Goal: Task Accomplishment & Management: Use online tool/utility

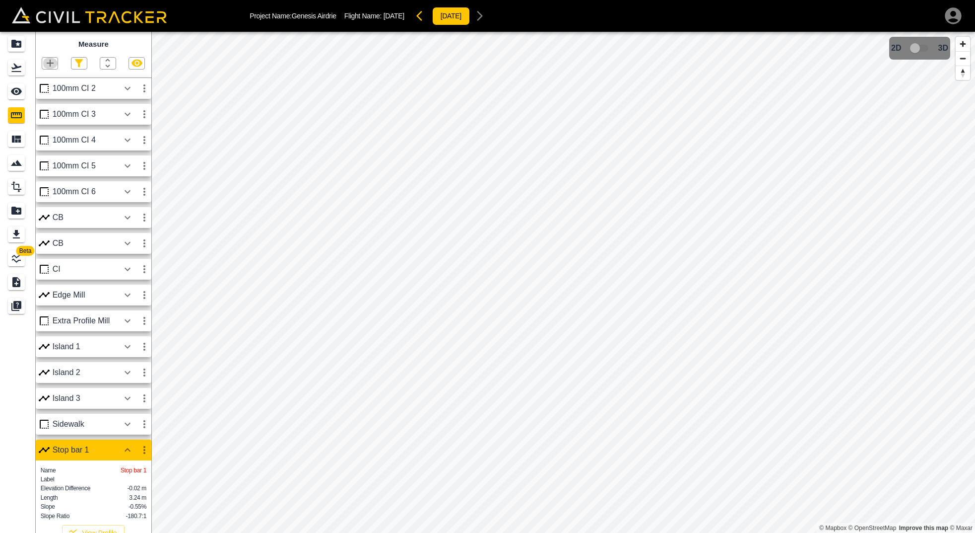
click at [54, 62] on icon "button" at bounding box center [50, 63] width 12 height 12
click at [50, 93] on p "Polyline" at bounding box center [47, 95] width 23 height 8
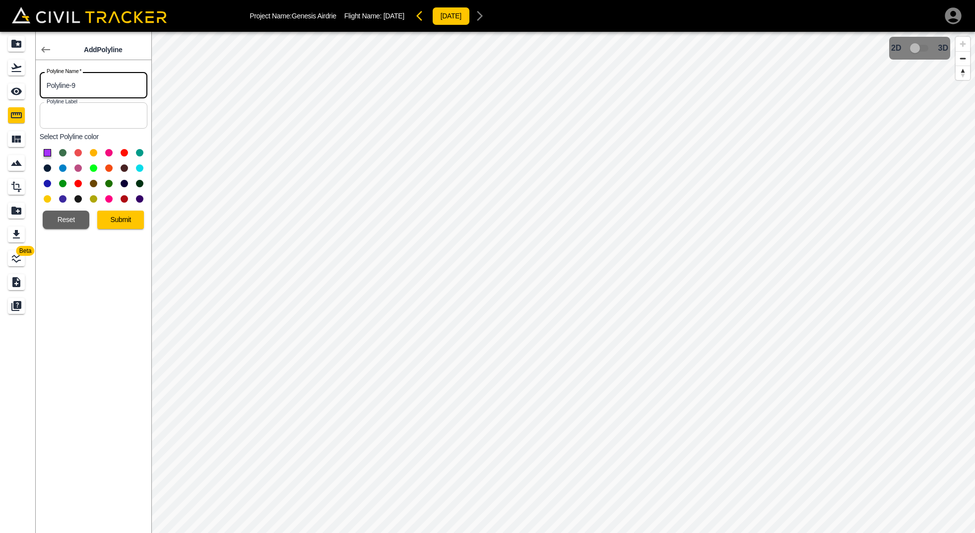
drag, startPoint x: 108, startPoint y: 86, endPoint x: -18, endPoint y: 88, distance: 125.6
click at [0, 88] on html "Project Name: Genesis Airdrie Flight Name: [DATE] [DATE] Beta Add Polyline Poly…" at bounding box center [487, 266] width 975 height 533
type input "Pin1"
click at [138, 197] on button at bounding box center [139, 198] width 7 height 7
click at [129, 221] on button "Submit" at bounding box center [120, 219] width 47 height 18
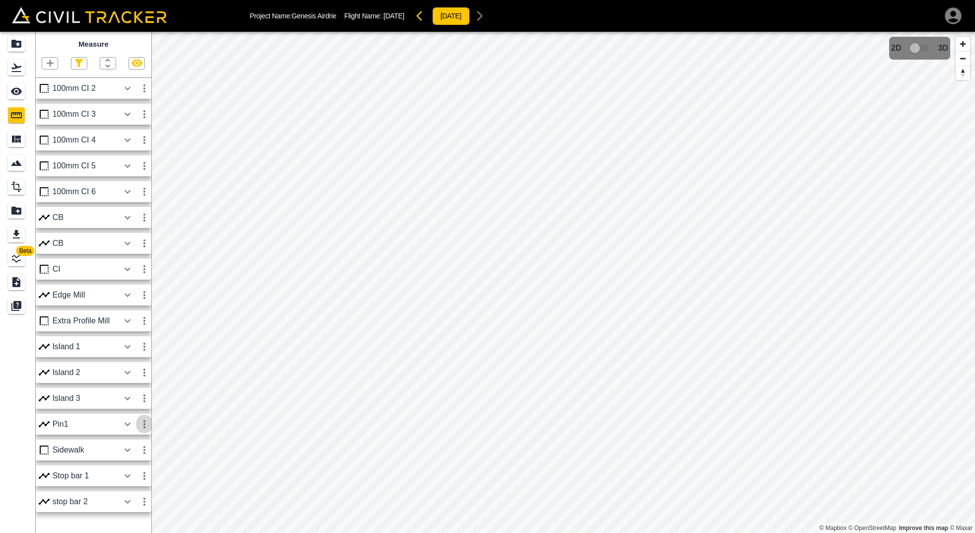
click at [141, 422] on icon "button" at bounding box center [144, 424] width 12 height 12
click at [136, 457] on li "Edit" at bounding box center [121, 461] width 64 height 16
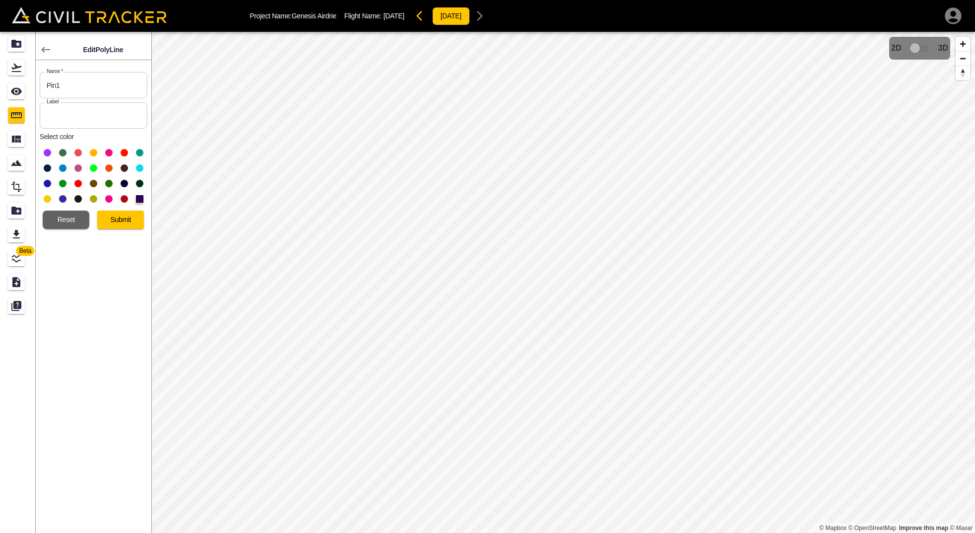
click at [95, 166] on button at bounding box center [93, 167] width 7 height 7
click at [123, 219] on button "Submit" at bounding box center [120, 219] width 47 height 18
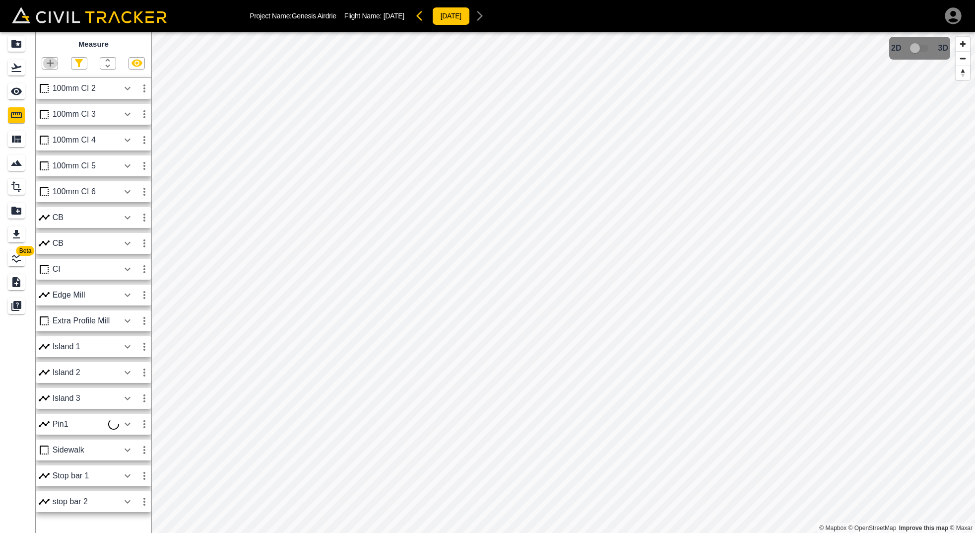
click at [49, 61] on icon "button" at bounding box center [50, 63] width 12 height 12
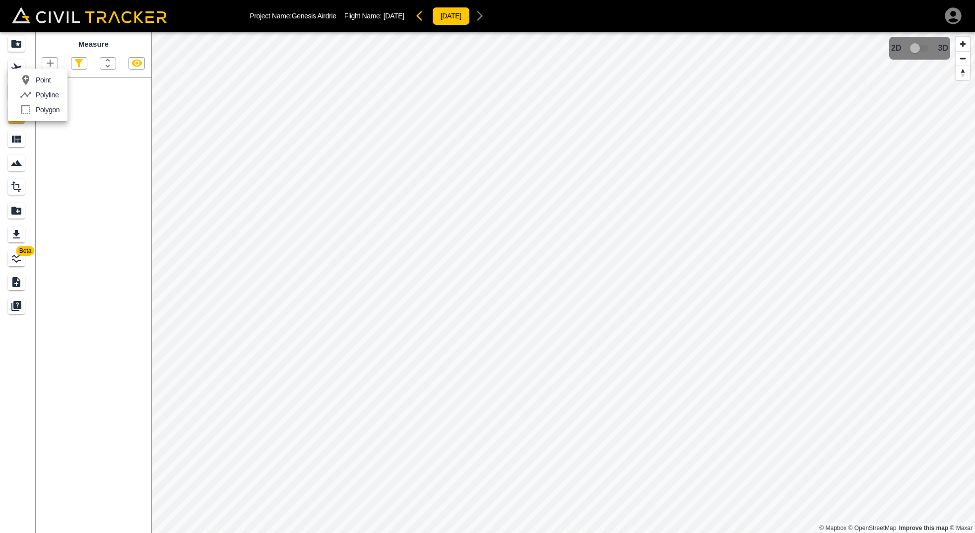
click at [44, 91] on p "Polyline" at bounding box center [47, 95] width 23 height 8
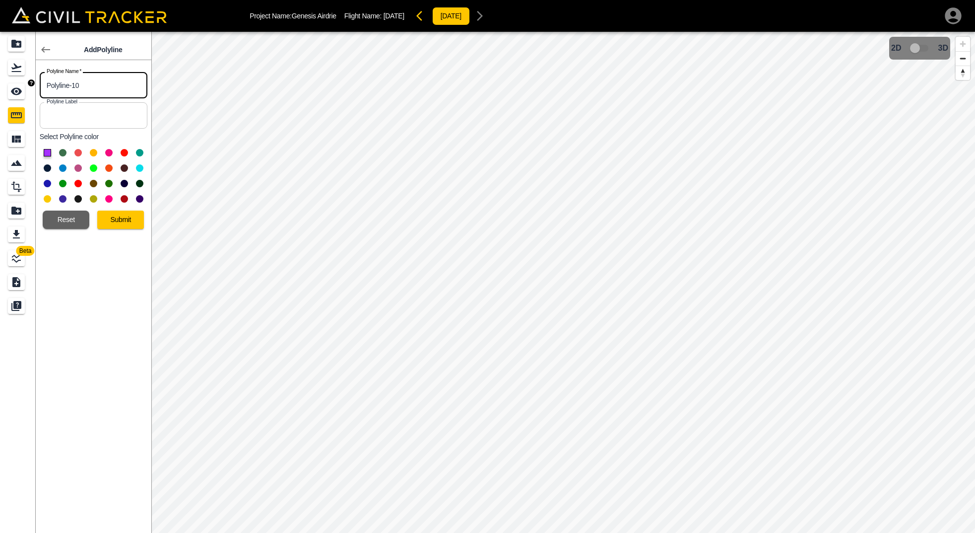
drag, startPoint x: 111, startPoint y: 85, endPoint x: -35, endPoint y: 81, distance: 146.0
click at [0, 81] on html "Project Name: Genesis Airdrie Flight Name: [DATE] [DATE] Beta Add Polyline Poly…" at bounding box center [487, 266] width 975 height 533
type input "Pin 2"
click at [92, 167] on button at bounding box center [93, 167] width 7 height 7
click at [131, 222] on button "Submit" at bounding box center [120, 219] width 47 height 18
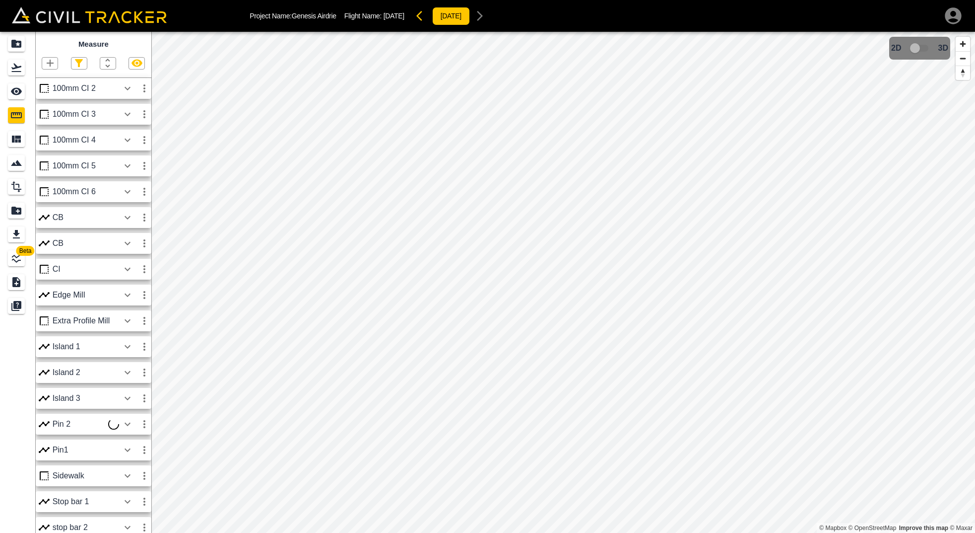
click at [52, 61] on icon "button" at bounding box center [50, 63] width 12 height 12
drag, startPoint x: 584, startPoint y: 454, endPoint x: 489, endPoint y: 316, distance: 168.1
click at [448, 287] on div at bounding box center [487, 266] width 975 height 533
click at [48, 62] on icon "button" at bounding box center [50, 63] width 12 height 12
drag, startPoint x: 53, startPoint y: 92, endPoint x: 64, endPoint y: 94, distance: 11.6
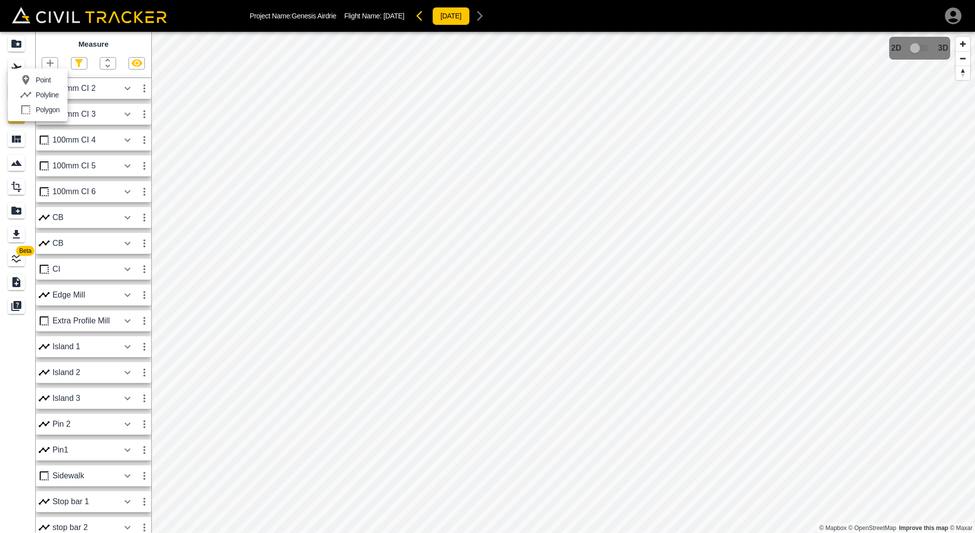
click at [53, 93] on p "Polyline" at bounding box center [47, 95] width 23 height 8
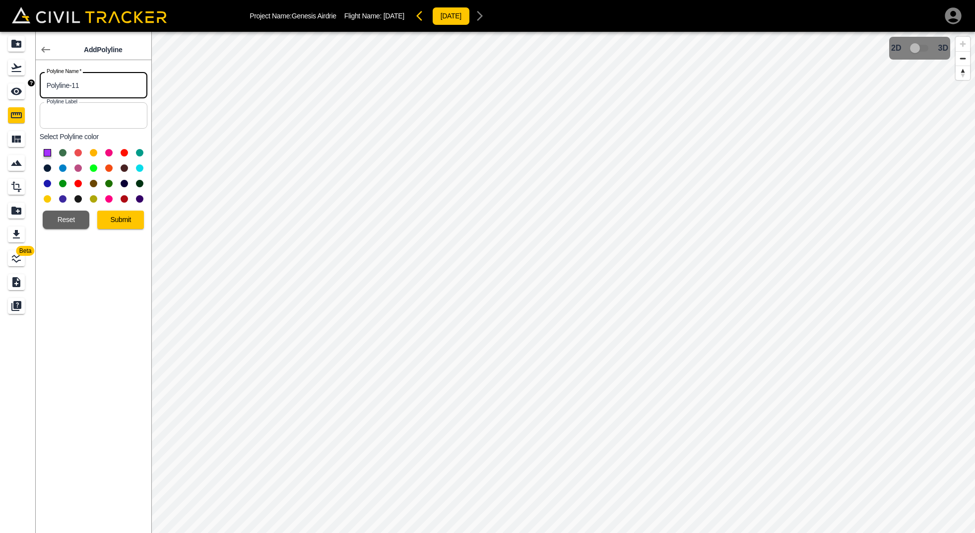
drag, startPoint x: 118, startPoint y: 90, endPoint x: 15, endPoint y: 88, distance: 103.3
click at [15, 88] on div "Beta Add Polyline Polyline Name   * Polyline-11 Polyline Name * Polyline Label …" at bounding box center [75, 282] width 151 height 501
type input "Pin 3"
click at [91, 169] on button at bounding box center [93, 167] width 7 height 7
click at [117, 213] on button "Submit" at bounding box center [120, 219] width 47 height 18
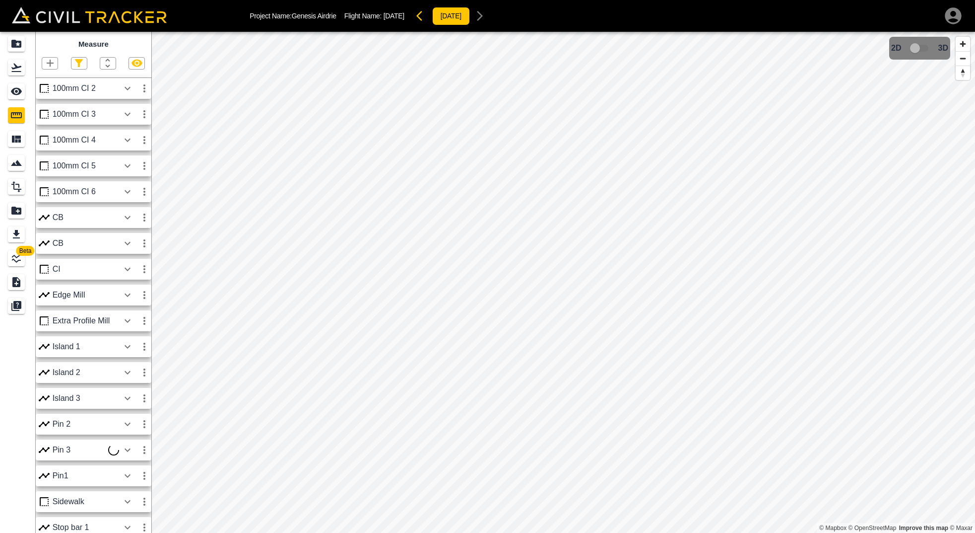
click at [51, 64] on icon "button" at bounding box center [50, 63] width 7 height 7
click at [45, 97] on p "Polyline" at bounding box center [47, 95] width 23 height 8
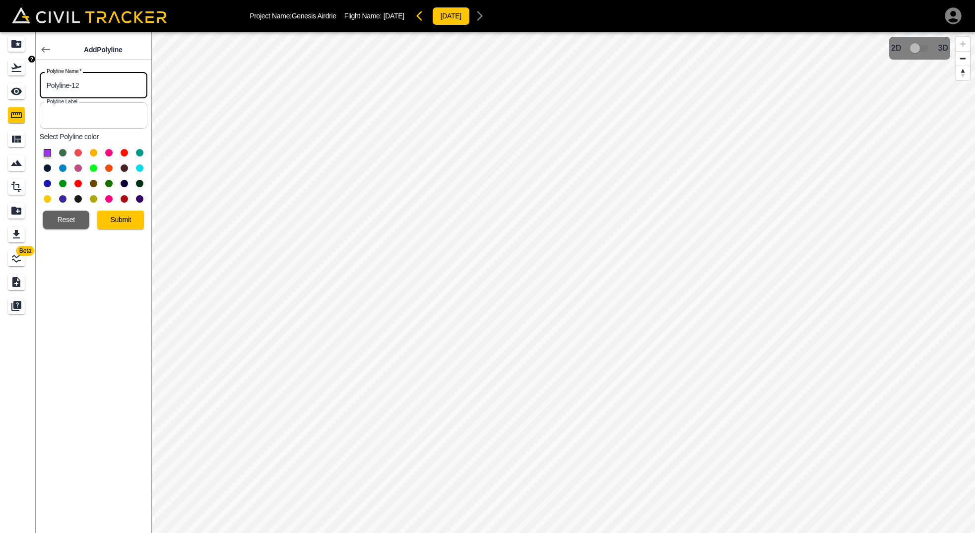
drag, startPoint x: 107, startPoint y: 89, endPoint x: 25, endPoint y: 76, distance: 82.8
click at [25, 76] on div "Beta Add Polyline Polyline Name   * Polyline-12 Polyline Name * Polyline Label …" at bounding box center [75, 282] width 151 height 501
type input "Pin 4"
drag, startPoint x: 90, startPoint y: 166, endPoint x: 108, endPoint y: 183, distance: 24.6
click at [91, 166] on button at bounding box center [93, 167] width 7 height 7
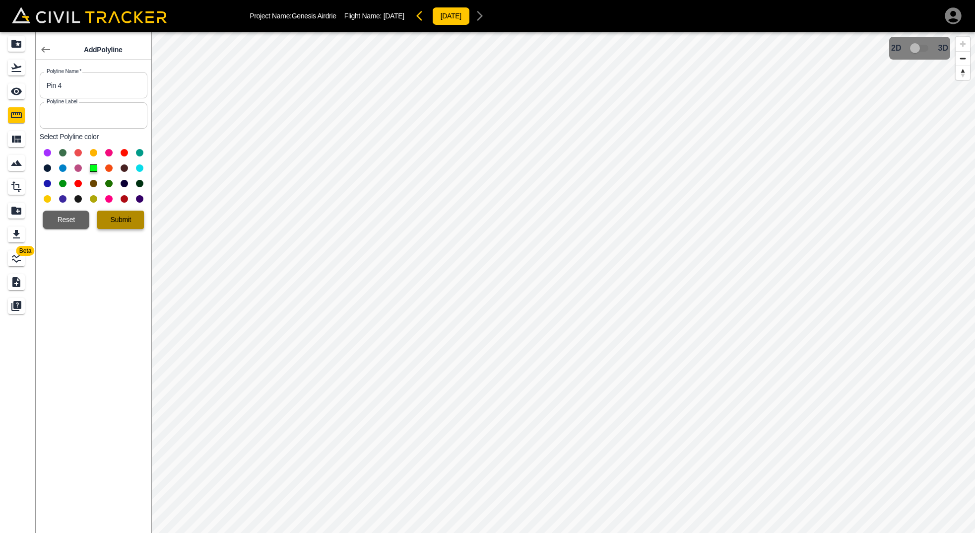
click at [124, 223] on button "Submit" at bounding box center [120, 219] width 47 height 18
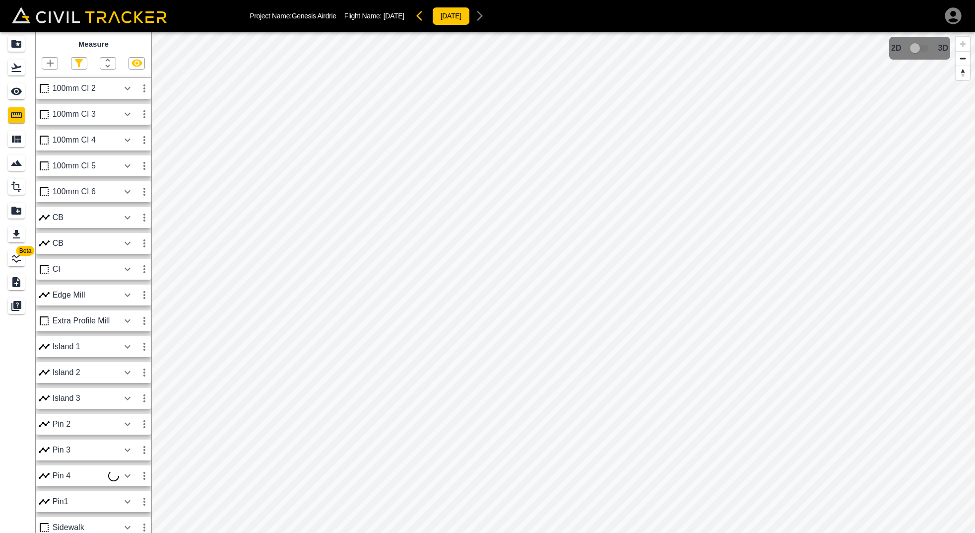
click at [48, 62] on icon "button" at bounding box center [50, 63] width 12 height 12
click at [66, 99] on li "Polyline" at bounding box center [38, 94] width 60 height 15
click at [49, 61] on icon "button" at bounding box center [50, 63] width 12 height 12
click at [45, 96] on p "Polyline" at bounding box center [47, 95] width 23 height 8
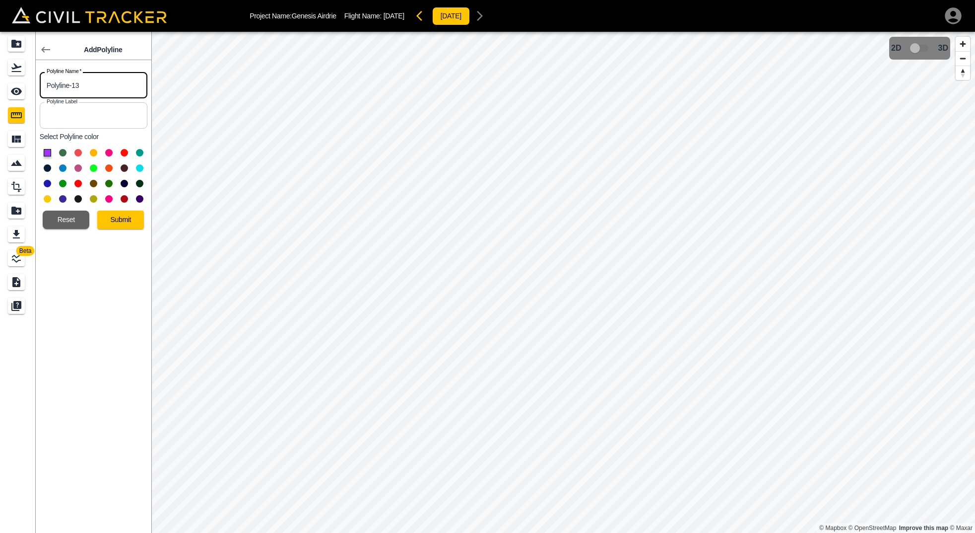
drag, startPoint x: 118, startPoint y: 86, endPoint x: -28, endPoint y: 78, distance: 146.1
click at [0, 78] on html "Project Name: Genesis Airdrie Flight Name: [DATE] [DATE] Beta Add Polyline Poly…" at bounding box center [487, 266] width 975 height 533
type input "Pin 5"
click at [95, 167] on button at bounding box center [93, 167] width 7 height 7
click at [122, 220] on button "Submit" at bounding box center [120, 219] width 47 height 18
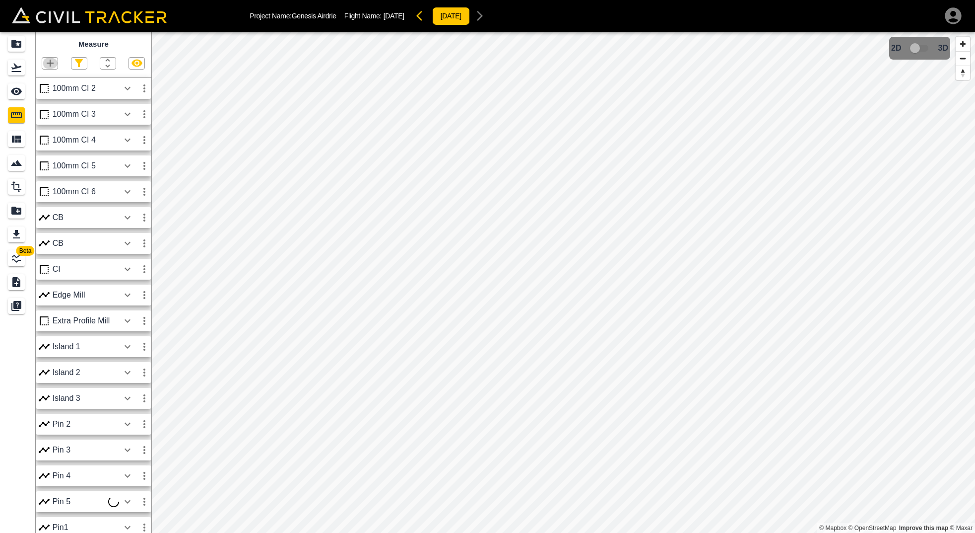
click at [50, 62] on icon "button" at bounding box center [50, 63] width 7 height 7
click at [49, 96] on p "Polyline" at bounding box center [47, 95] width 23 height 8
click at [51, 64] on icon "button" at bounding box center [50, 63] width 7 height 7
click at [49, 96] on p "Polyline" at bounding box center [47, 95] width 23 height 8
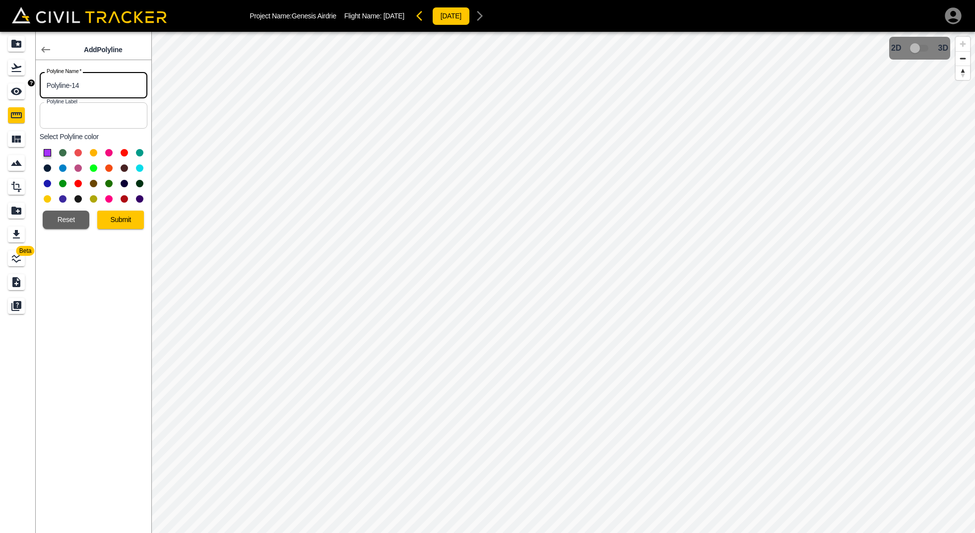
drag, startPoint x: 93, startPoint y: 83, endPoint x: 0, endPoint y: 79, distance: 92.9
click at [0, 79] on div "Beta Add Polyline Polyline Name   * Polyline-14 Polyline Name * Polyline Label …" at bounding box center [75, 282] width 151 height 501
type input "Pin 6"
click at [92, 167] on button at bounding box center [93, 167] width 7 height 7
click at [122, 220] on button "Submit" at bounding box center [120, 219] width 47 height 18
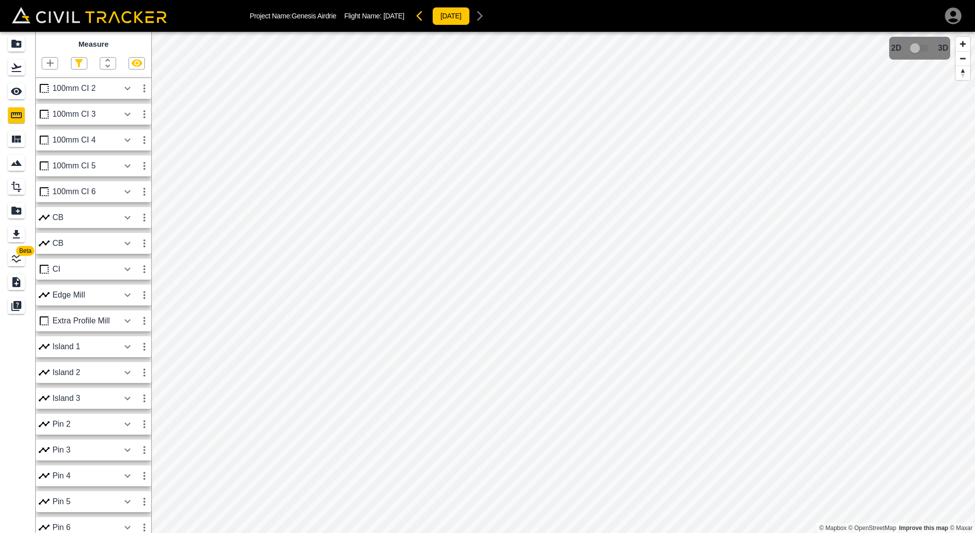
click at [54, 64] on icon "button" at bounding box center [50, 63] width 12 height 12
click at [47, 94] on p "Polyline" at bounding box center [47, 95] width 23 height 8
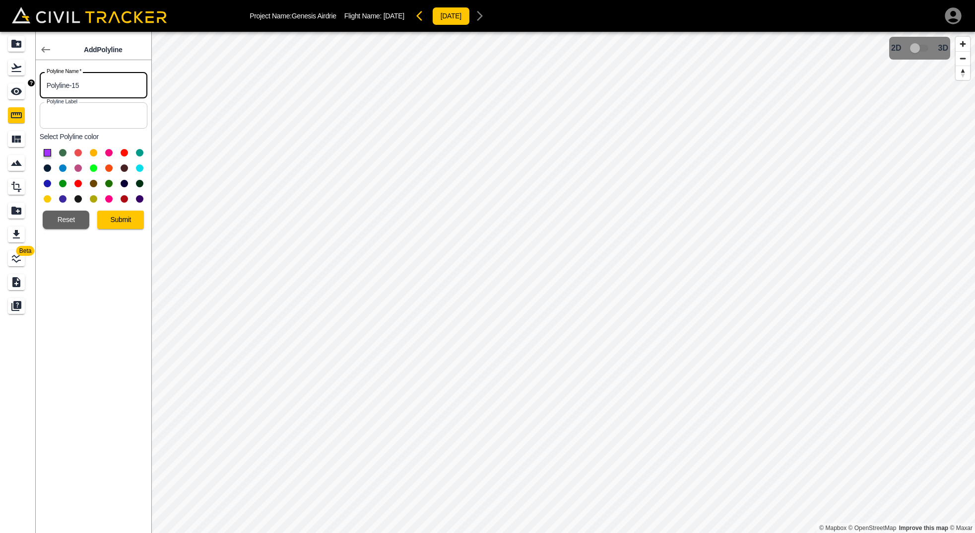
drag, startPoint x: 94, startPoint y: 92, endPoint x: 27, endPoint y: 85, distance: 66.8
click at [27, 85] on div "Beta Add Polyline Polyline Name   * Polyline-15 Polyline Name * Polyline Label …" at bounding box center [75, 282] width 151 height 501
type input "Pin 6"
click at [63, 271] on div "Add Polyline Polyline Name   * Pin 6 Polyline Name * Polyline Label Polyline La…" at bounding box center [94, 282] width 116 height 501
click at [93, 168] on button at bounding box center [93, 167] width 7 height 7
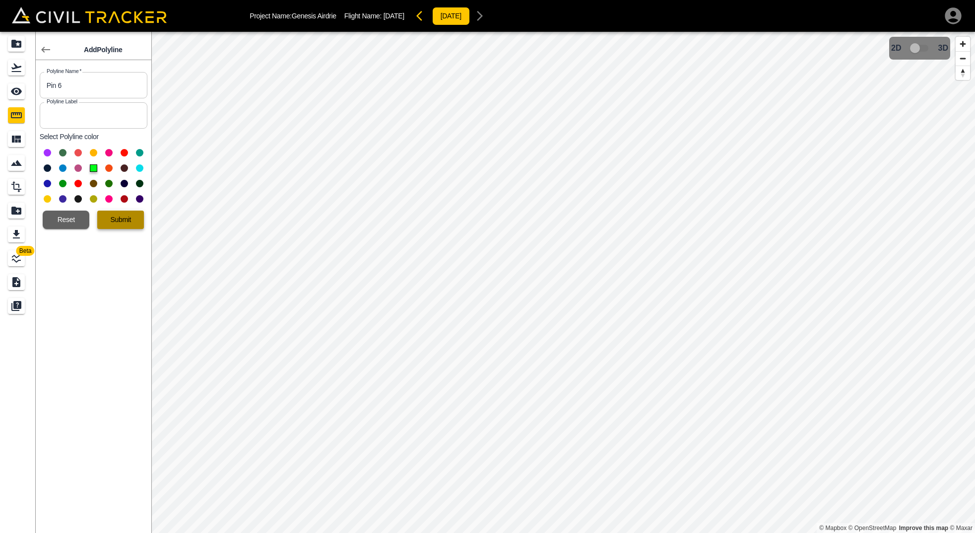
click at [122, 218] on button "Submit" at bounding box center [120, 219] width 47 height 18
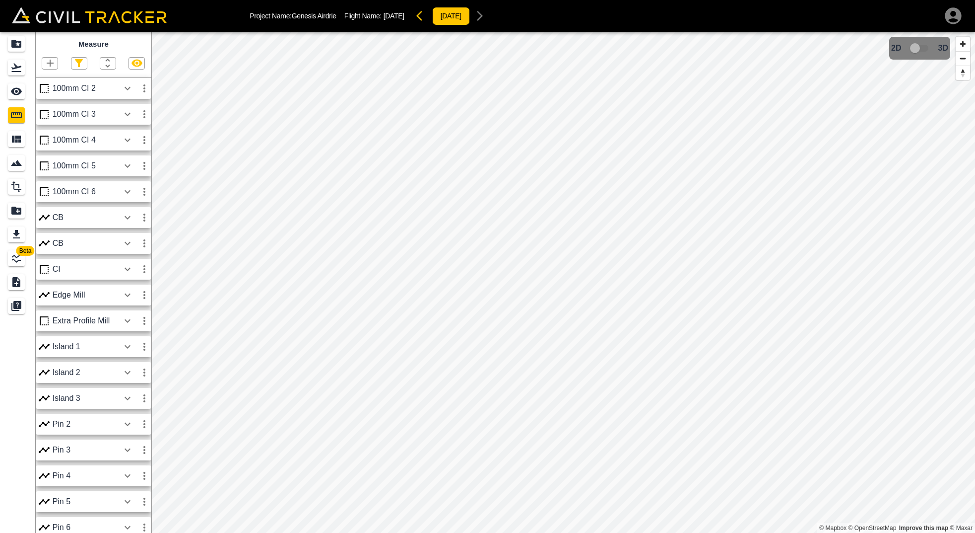
click at [50, 59] on icon "button" at bounding box center [50, 63] width 12 height 12
click at [53, 96] on p "Polyline" at bounding box center [47, 95] width 23 height 8
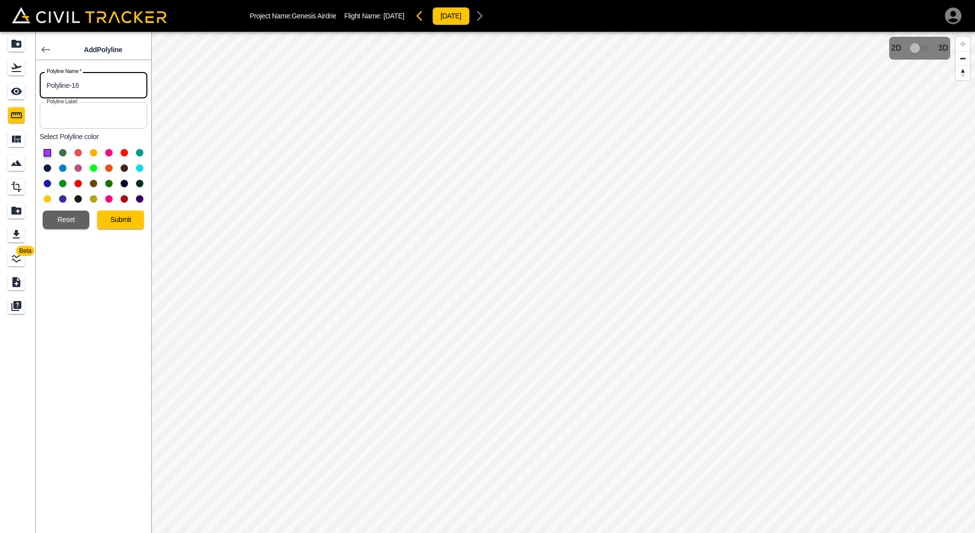
drag, startPoint x: 98, startPoint y: 86, endPoint x: -35, endPoint y: 80, distance: 133.6
click at [0, 80] on html "Project Name: Genesis Airdrie Flight Name: [DATE] [DATE] Beta Add Polyline Poly…" at bounding box center [487, 266] width 975 height 533
type input "Pin 8"
click at [121, 218] on button "Submit" at bounding box center [120, 219] width 47 height 18
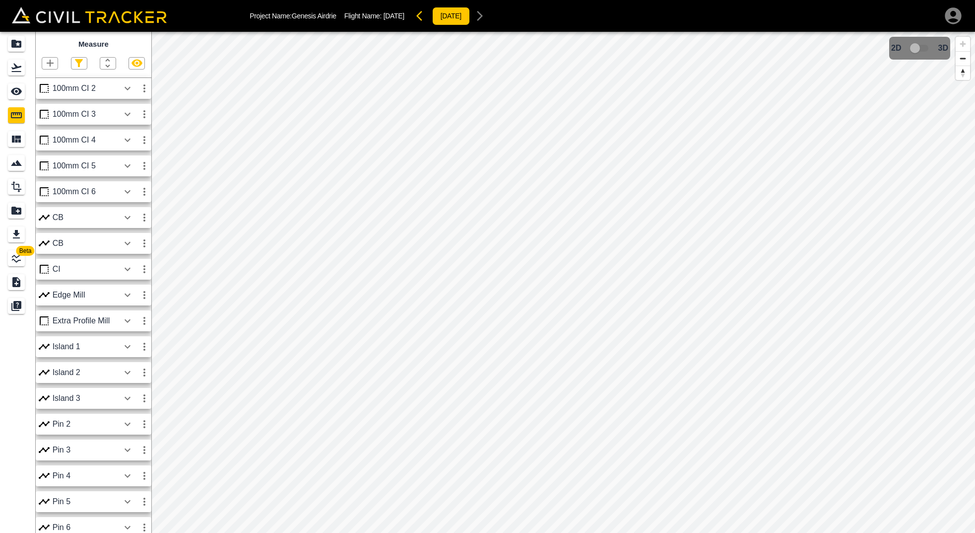
click at [55, 62] on icon "button" at bounding box center [50, 63] width 12 height 12
click at [47, 93] on p "Polyline" at bounding box center [47, 95] width 23 height 8
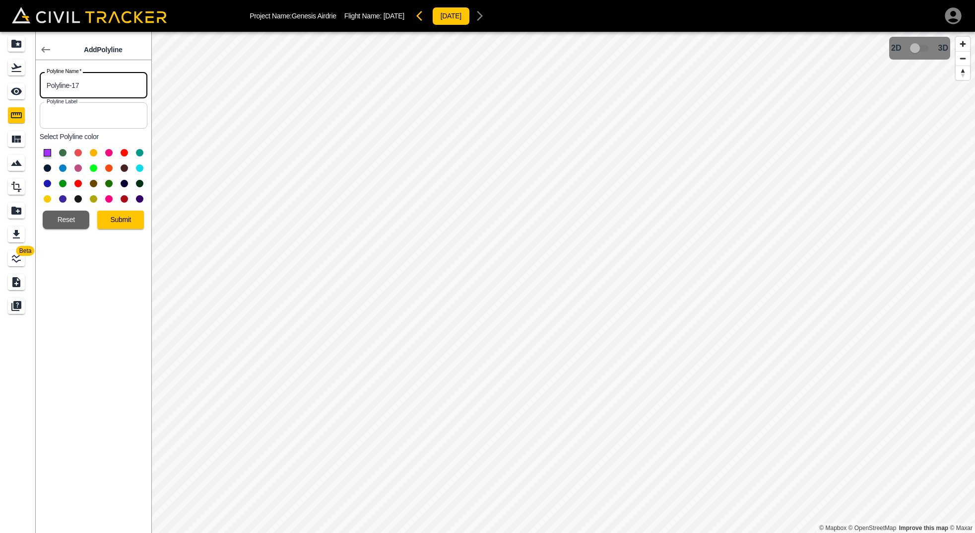
drag, startPoint x: 107, startPoint y: 87, endPoint x: -35, endPoint y: 78, distance: 142.8
click at [0, 78] on html "Project Name: Genesis Airdrie Flight Name: [DATE] [DATE] Beta Add Polyline Poly…" at bounding box center [487, 266] width 975 height 533
type input "Pin 10"
click at [93, 168] on button at bounding box center [93, 167] width 7 height 7
click at [126, 221] on button "Submit" at bounding box center [120, 219] width 47 height 18
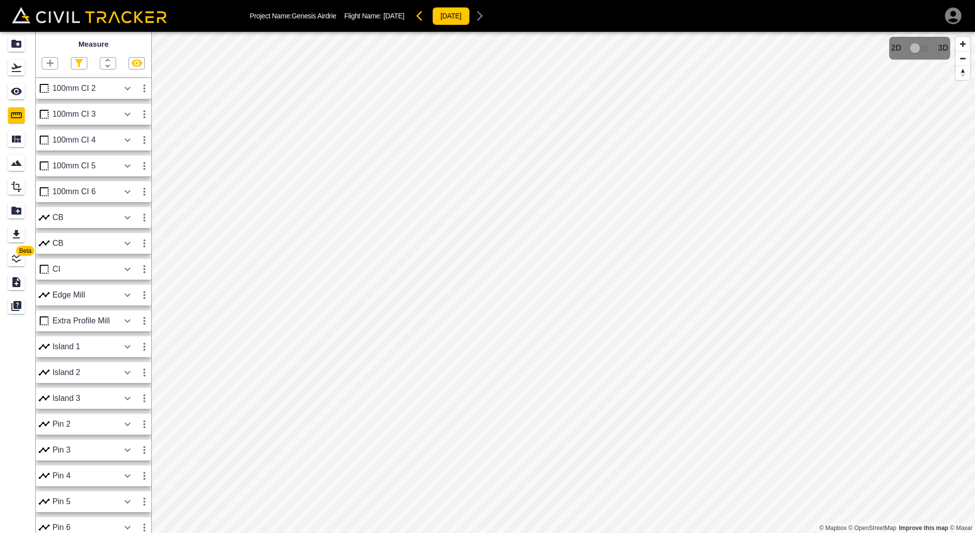
click at [53, 64] on icon "button" at bounding box center [50, 63] width 12 height 12
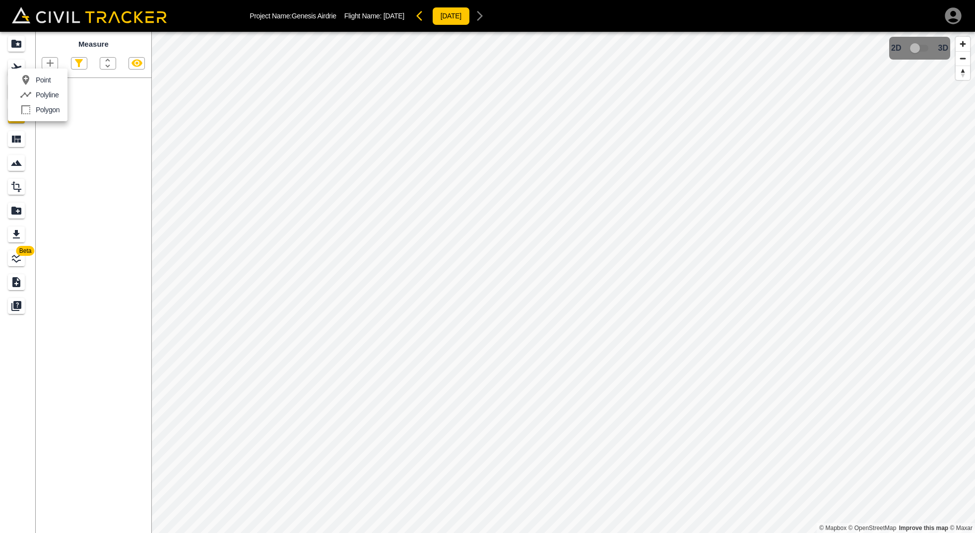
click at [48, 95] on p "Polyline" at bounding box center [47, 95] width 23 height 8
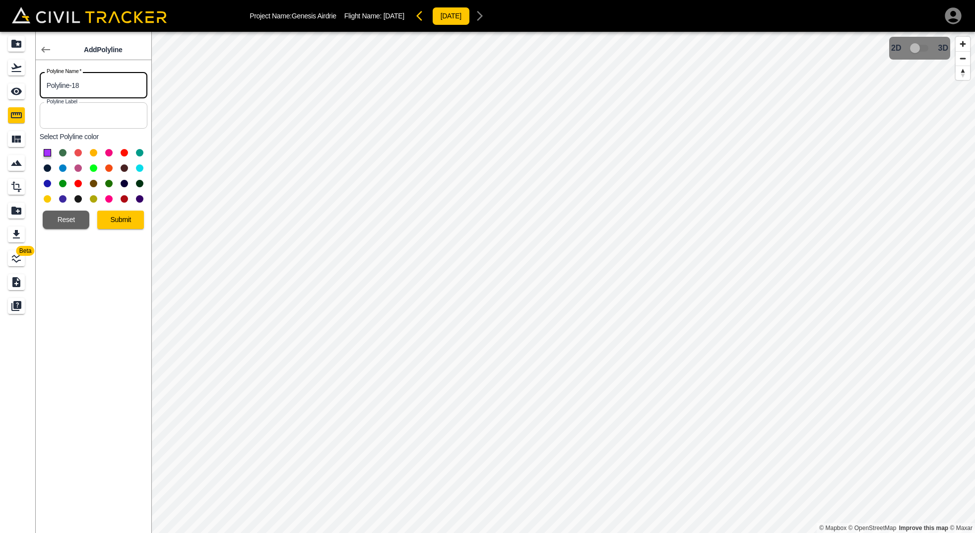
drag, startPoint x: 105, startPoint y: 86, endPoint x: -32, endPoint y: 80, distance: 137.1
click at [0, 80] on html "Project Name: Genesis Airdrie Flight Name: [DATE] [DATE] Beta Add Polyline Poly…" at bounding box center [487, 266] width 975 height 533
type input "Pin 11"
click at [93, 167] on button at bounding box center [93, 167] width 7 height 7
click at [116, 215] on button "Submit" at bounding box center [120, 219] width 47 height 18
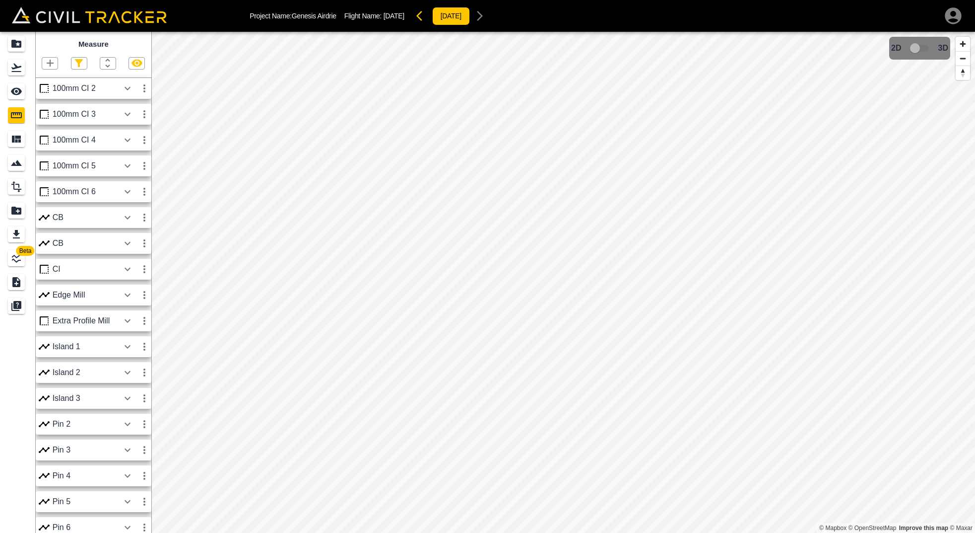
click at [48, 63] on icon "button" at bounding box center [50, 63] width 7 height 7
click at [51, 95] on p "Polyline" at bounding box center [47, 95] width 23 height 8
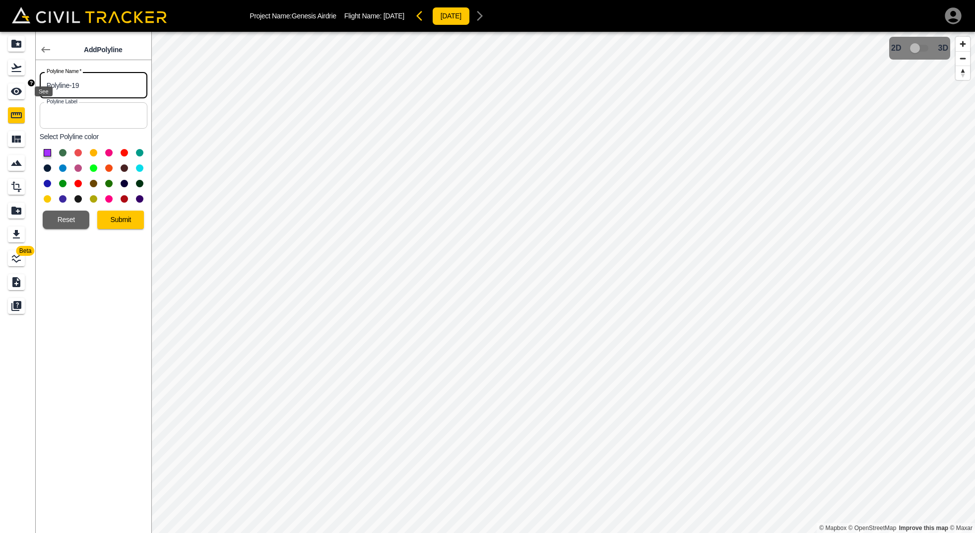
drag, startPoint x: 118, startPoint y: 89, endPoint x: 10, endPoint y: 88, distance: 107.7
click at [10, 88] on div "Beta Add Polyline Polyline Name   * Polyline-19 Polyline Name * Polyline Label …" at bounding box center [75, 282] width 151 height 501
type input "Pin 12"
click at [95, 166] on button at bounding box center [93, 167] width 7 height 7
click at [134, 217] on button "Submit" at bounding box center [120, 219] width 47 height 18
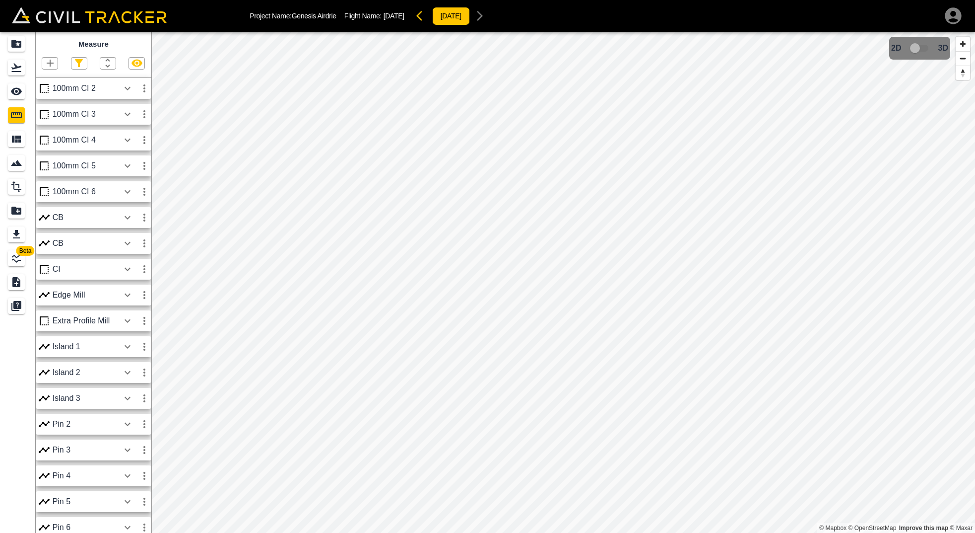
click at [52, 63] on icon "button" at bounding box center [50, 63] width 7 height 7
click at [49, 92] on p "Polyline" at bounding box center [47, 95] width 23 height 8
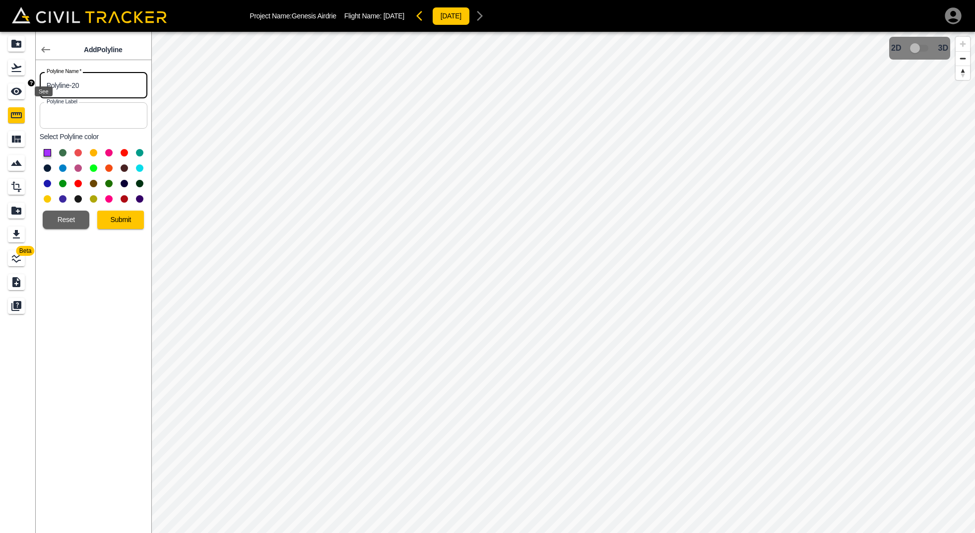
drag, startPoint x: 121, startPoint y: 88, endPoint x: 8, endPoint y: 84, distance: 112.3
click at [8, 84] on div "Beta Add Polyline Polyline Name   * Polyline-20 Polyline Name * Polyline Label …" at bounding box center [75, 282] width 151 height 501
type input "Pin 13"
click at [96, 167] on button at bounding box center [93, 167] width 7 height 7
click at [124, 223] on button "Submit" at bounding box center [120, 219] width 47 height 18
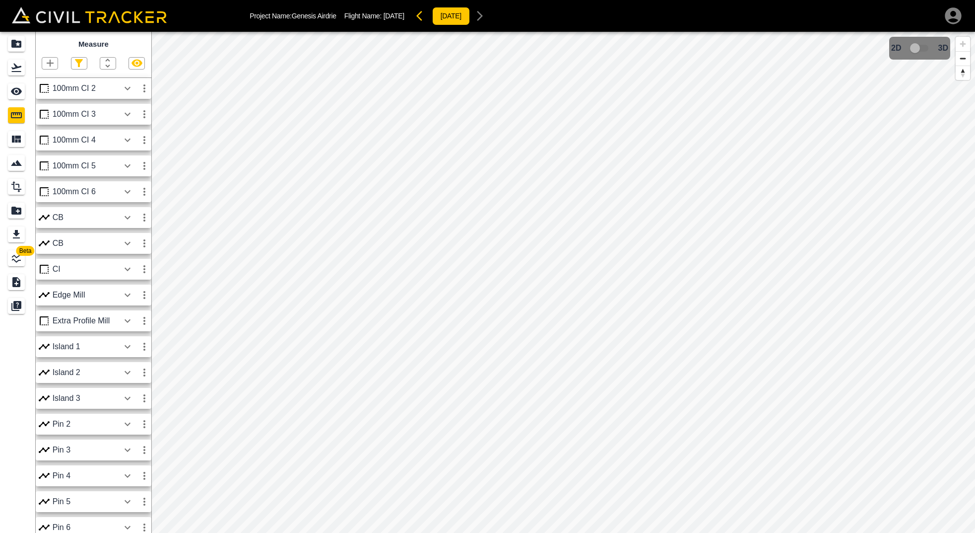
click at [51, 63] on icon "button" at bounding box center [50, 63] width 7 height 7
click at [50, 95] on p "Polyline" at bounding box center [47, 95] width 23 height 8
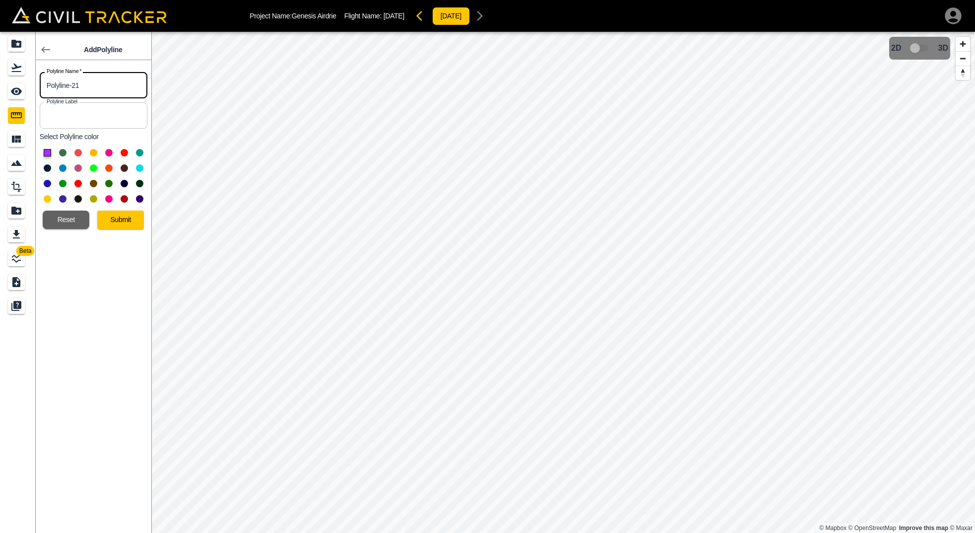
drag, startPoint x: 110, startPoint y: 90, endPoint x: -5, endPoint y: 86, distance: 115.2
click at [0, 86] on html "Project Name: Genesis Airdrie Flight Name: [DATE] [DATE] Beta Add Polyline Poly…" at bounding box center [487, 266] width 975 height 533
type input "Pin 14"
click at [92, 167] on button at bounding box center [93, 167] width 7 height 7
drag, startPoint x: 114, startPoint y: 211, endPoint x: 119, endPoint y: 216, distance: 7.0
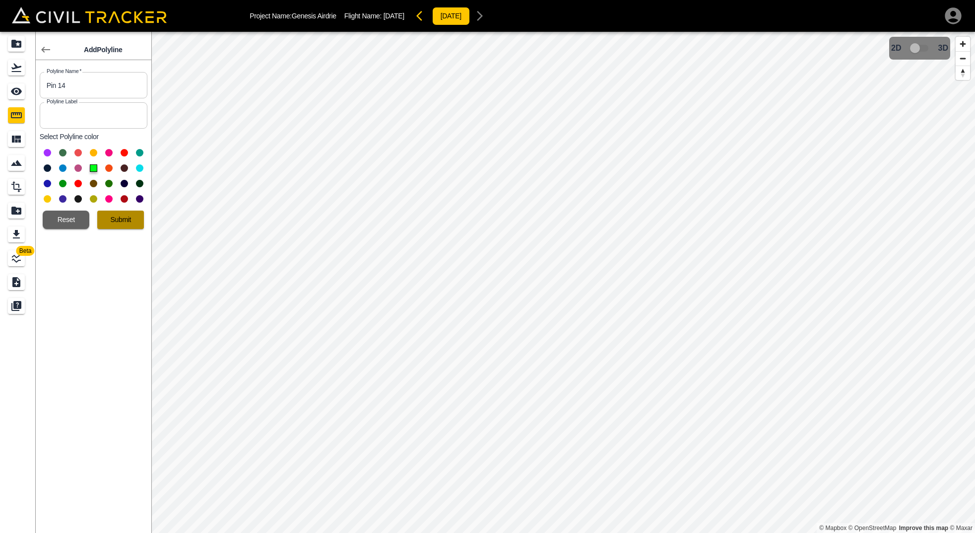
click at [114, 211] on button "Submit" at bounding box center [120, 219] width 47 height 18
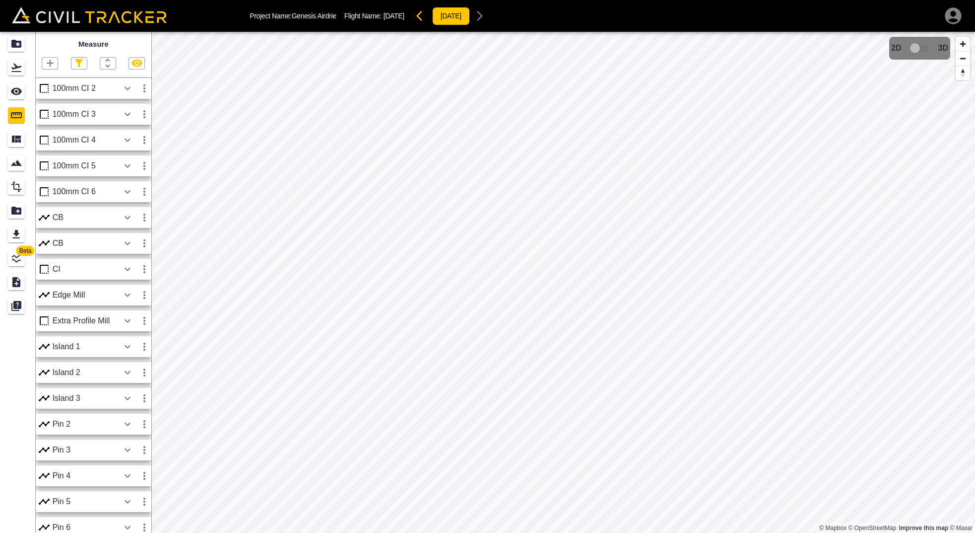
click at [51, 63] on icon "button" at bounding box center [50, 63] width 7 height 7
click at [41, 98] on p "Polyline" at bounding box center [47, 95] width 23 height 8
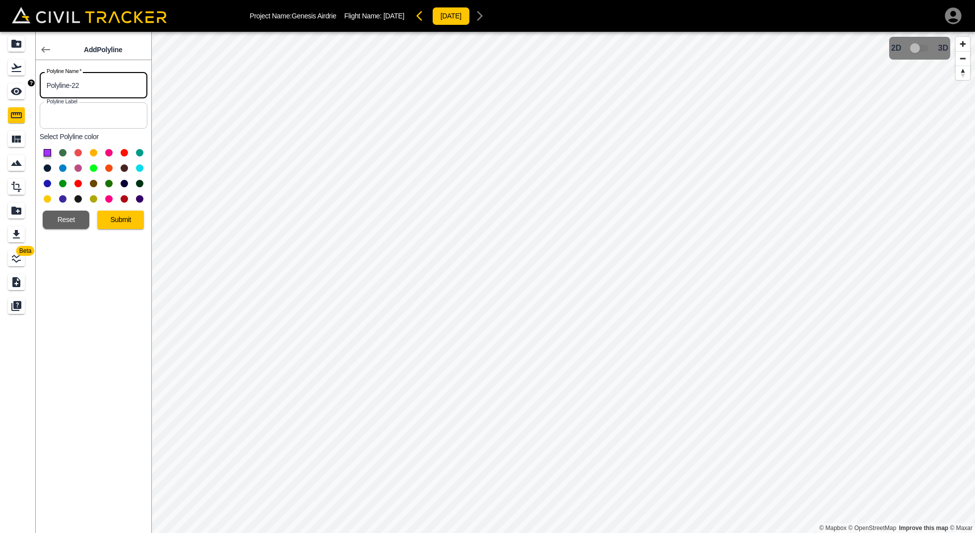
drag, startPoint x: 94, startPoint y: 89, endPoint x: -4, endPoint y: 84, distance: 98.9
click at [0, 84] on html "Project Name: Genesis Airdrie Flight Name: [DATE] [DATE] Beta Add Polyline Poly…" at bounding box center [487, 266] width 975 height 533
type input "Pin 15"
click at [91, 167] on button at bounding box center [93, 167] width 7 height 7
click at [138, 223] on button "Submit" at bounding box center [120, 219] width 47 height 18
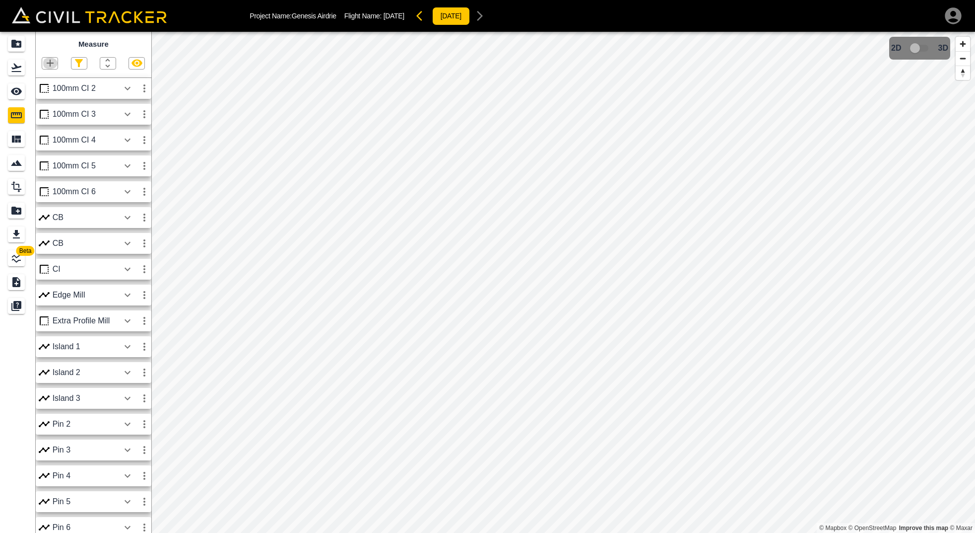
click at [46, 60] on icon "button" at bounding box center [50, 63] width 12 height 12
click at [36, 97] on p "Polyline" at bounding box center [47, 95] width 23 height 8
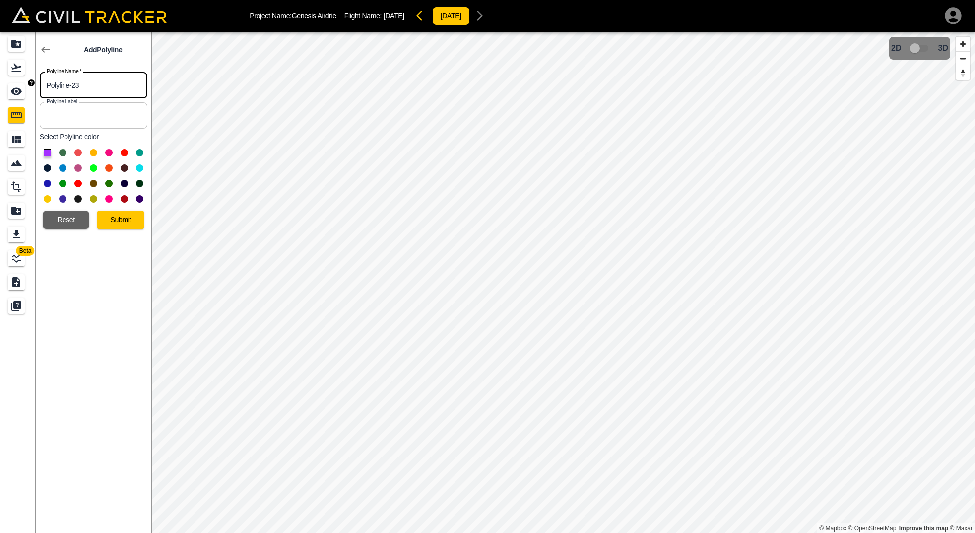
drag, startPoint x: 105, startPoint y: 85, endPoint x: 28, endPoint y: 85, distance: 76.4
click at [28, 85] on body "Project Name: Genesis Airdrie Flight Name: [DATE] [DATE] Beta Add Polyline Poly…" at bounding box center [487, 266] width 975 height 533
type input "Pin 16"
click at [89, 167] on div at bounding box center [94, 176] width 108 height 62
click at [91, 167] on button at bounding box center [93, 167] width 7 height 7
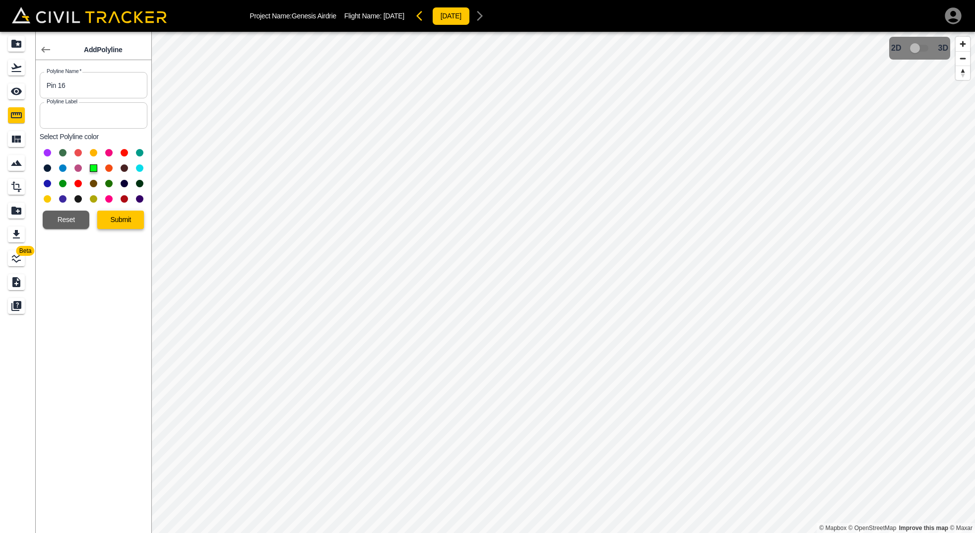
click at [115, 213] on button "Submit" at bounding box center [120, 219] width 47 height 18
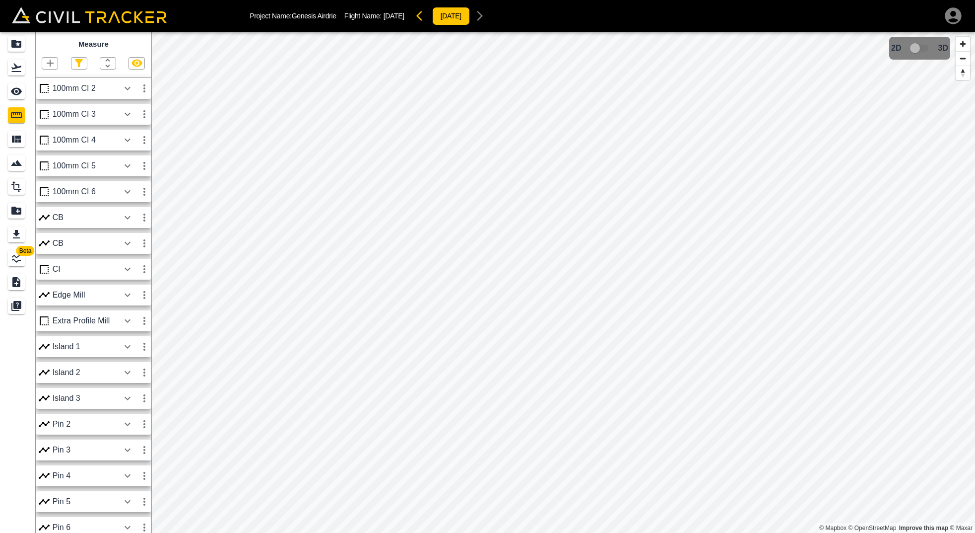
click at [295, 31] on div "Project Name: Genesis Airdrie Flight Name: [DATE] [DATE] Beta Measure 100mm CI …" at bounding box center [487, 266] width 975 height 533
click at [50, 64] on icon "button" at bounding box center [50, 63] width 7 height 7
click at [49, 94] on p "Polyline" at bounding box center [47, 95] width 23 height 8
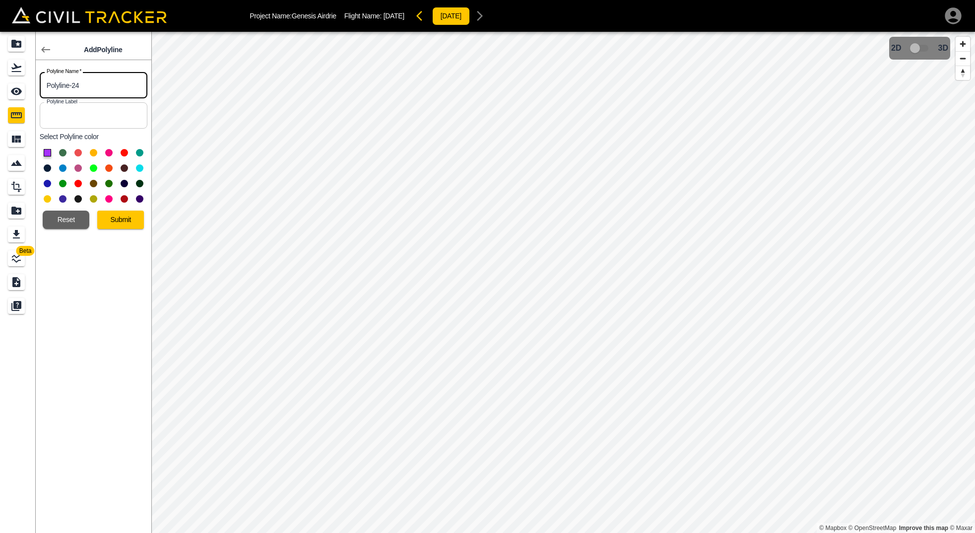
drag, startPoint x: 97, startPoint y: 91, endPoint x: -15, endPoint y: 89, distance: 112.7
click at [0, 89] on html "Project Name: Genesis Airdrie Flight Name: [DATE] [DATE] Beta Add Polyline Poly…" at bounding box center [487, 266] width 975 height 533
type input "Pin 17"
click at [90, 168] on button at bounding box center [93, 167] width 7 height 7
click at [114, 217] on button "Submit" at bounding box center [120, 219] width 47 height 18
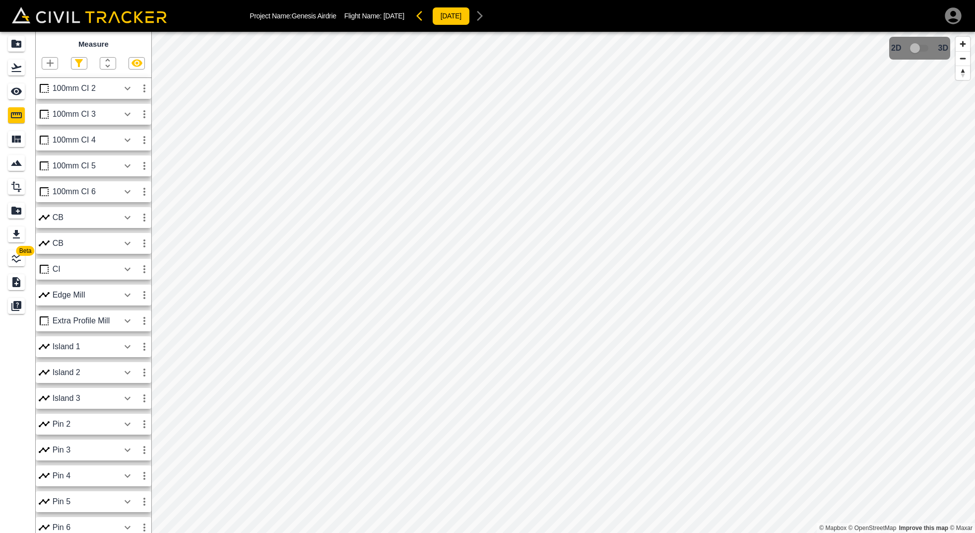
click at [78, 194] on div "Beta Measure 100mm CI 2 100mm CI 3 100mm CI 4 100mm CI 5 100mm CI 6 CB CB CI Ed…" at bounding box center [487, 282] width 975 height 501
click at [52, 60] on icon "button" at bounding box center [50, 63] width 12 height 12
click at [53, 81] on li "Point" at bounding box center [38, 79] width 60 height 15
click at [48, 61] on icon "button" at bounding box center [50, 63] width 12 height 12
click at [55, 93] on p "Polyline" at bounding box center [47, 95] width 23 height 8
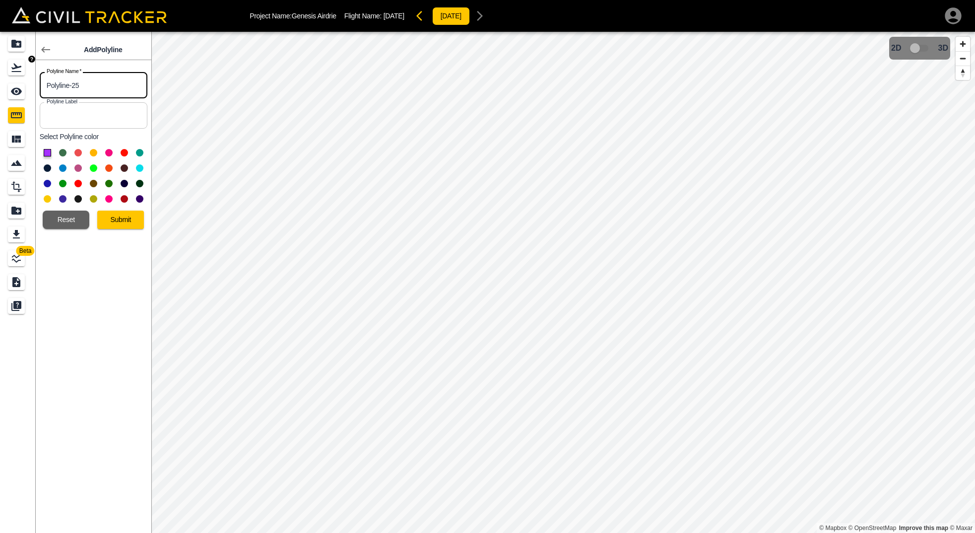
drag, startPoint x: 95, startPoint y: 82, endPoint x: -18, endPoint y: 74, distance: 113.4
click at [0, 74] on html "Project Name: Genesis Airdrie Flight Name: [DATE] [DATE] Beta Add Polyline Poly…" at bounding box center [487, 266] width 975 height 533
type input "Pin 18"
click at [92, 168] on button at bounding box center [93, 167] width 7 height 7
click at [125, 228] on button "Submit" at bounding box center [120, 219] width 47 height 18
